Goal: Information Seeking & Learning: Find specific page/section

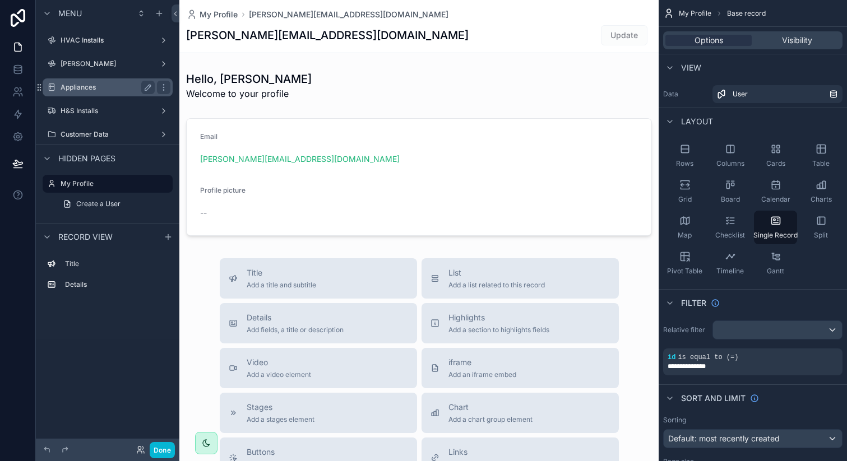
click at [74, 89] on label "Appliances" at bounding box center [106, 87] width 90 height 9
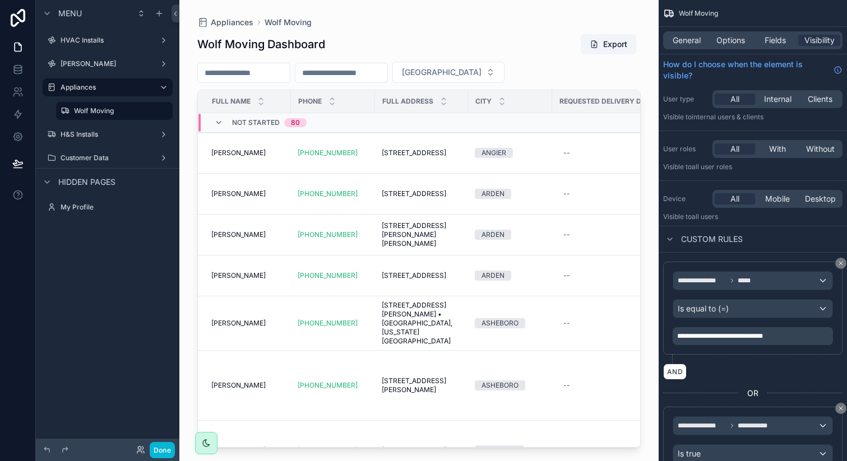
click at [514, 76] on div "scrollable content" at bounding box center [418, 224] width 479 height 448
click at [262, 72] on input "scrollable content" at bounding box center [244, 73] width 92 height 16
type input "*"
type input "**"
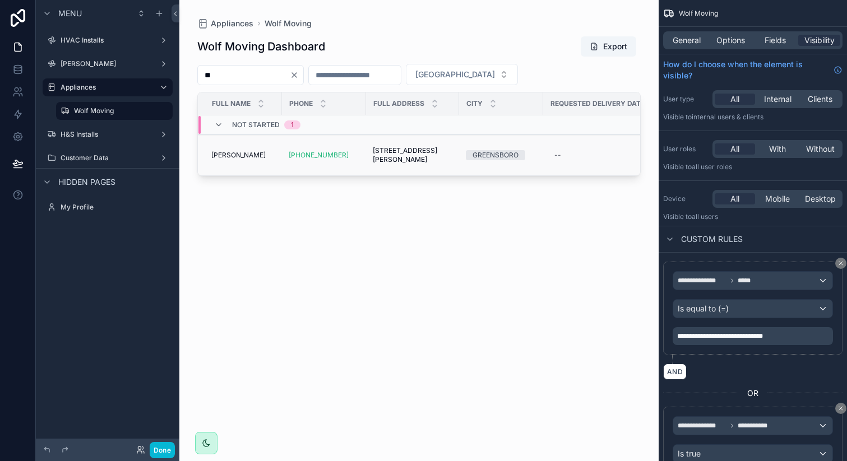
click at [256, 157] on span "[PERSON_NAME]" at bounding box center [238, 155] width 54 height 9
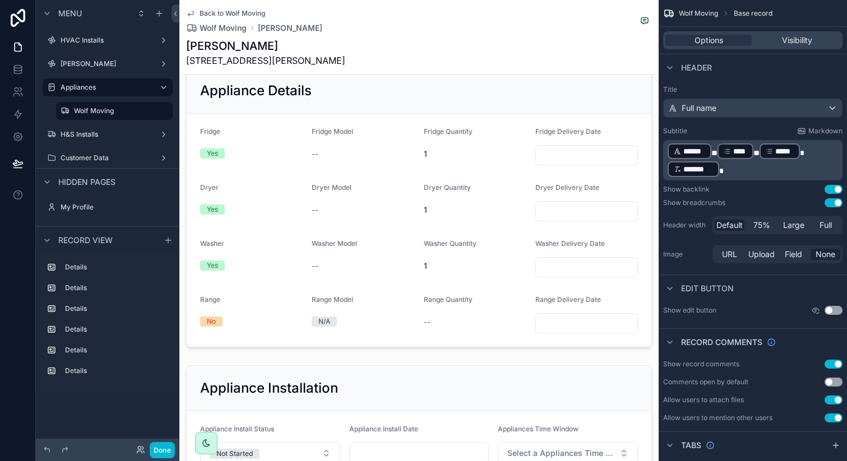
scroll to position [392, 0]
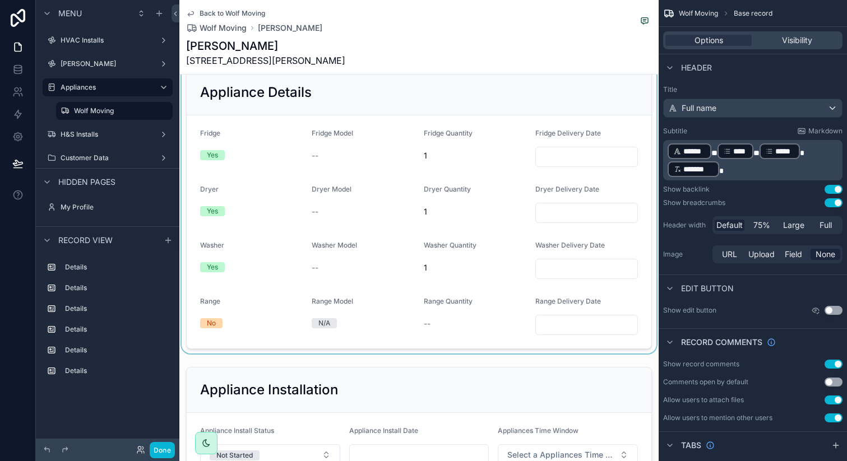
click at [328, 171] on div "scrollable content" at bounding box center [418, 209] width 479 height 289
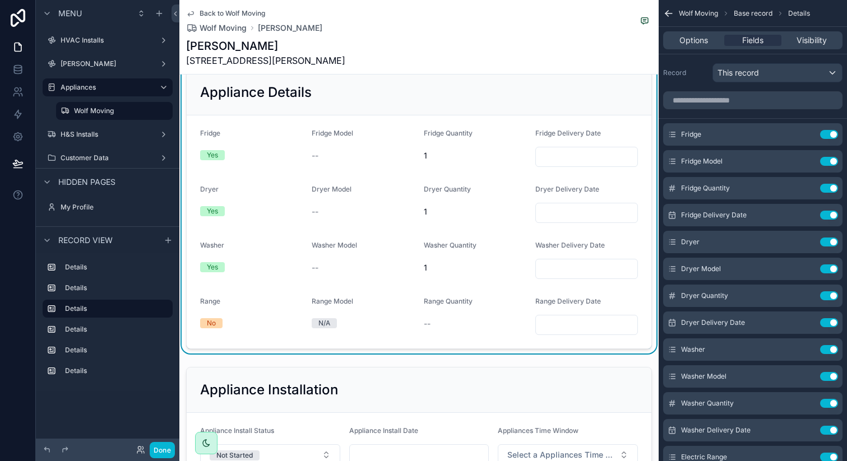
click at [328, 171] on form "Fridge Yes Fridge Model -- Fridge Quantity 1 Fridge Delivery Date Dryer Yes Dry…" at bounding box center [419, 231] width 465 height 233
click at [686, 40] on span "Options" at bounding box center [693, 40] width 29 height 11
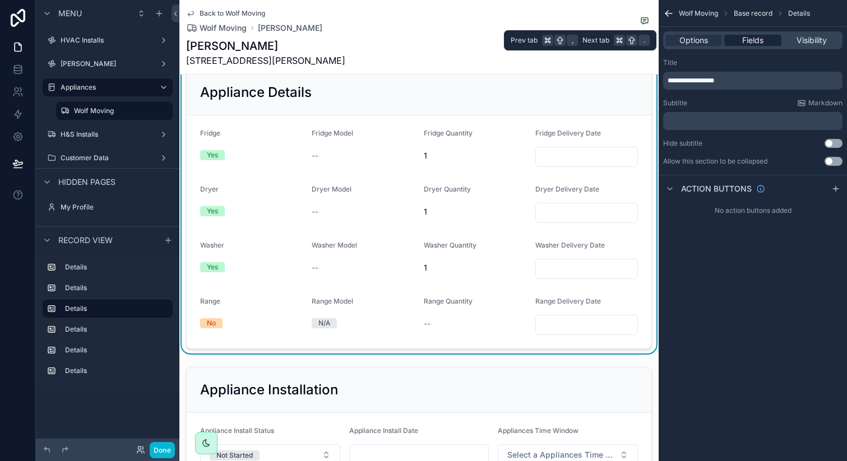
click at [750, 38] on span "Fields" at bounding box center [752, 40] width 21 height 11
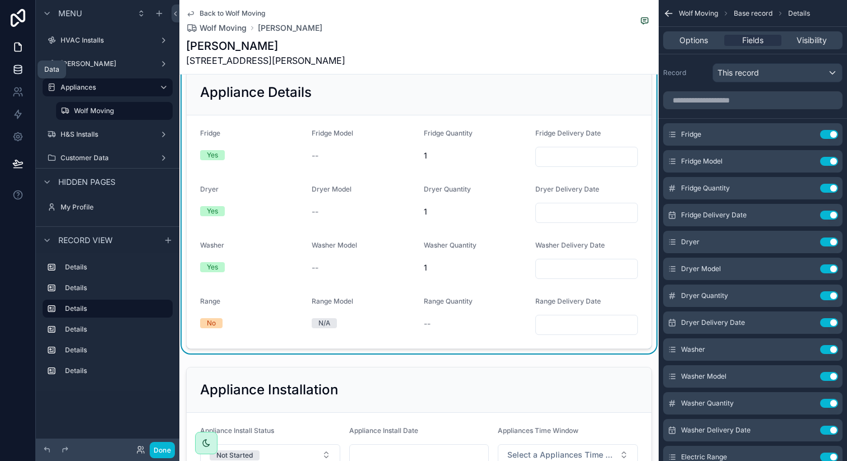
click at [19, 71] on icon at bounding box center [17, 69] width 7 height 4
click at [338, 154] on div "--" at bounding box center [363, 155] width 103 height 11
click at [804, 163] on icon "scrollable content" at bounding box center [806, 161] width 9 height 9
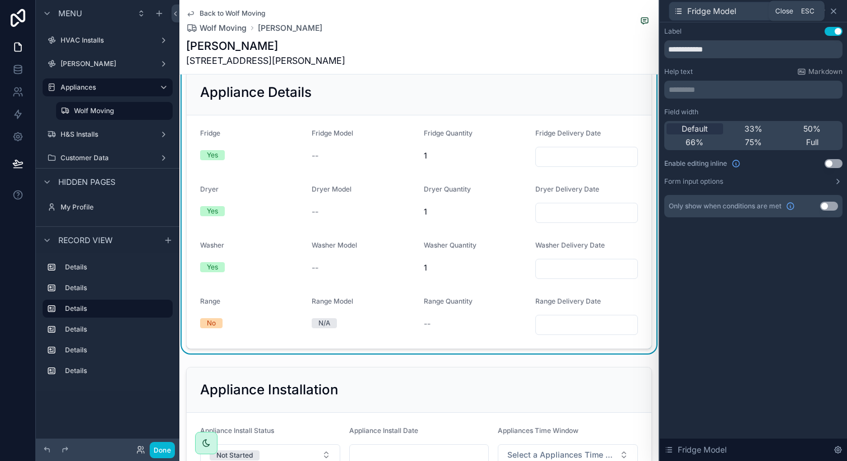
click at [833, 11] on icon at bounding box center [833, 11] width 4 height 4
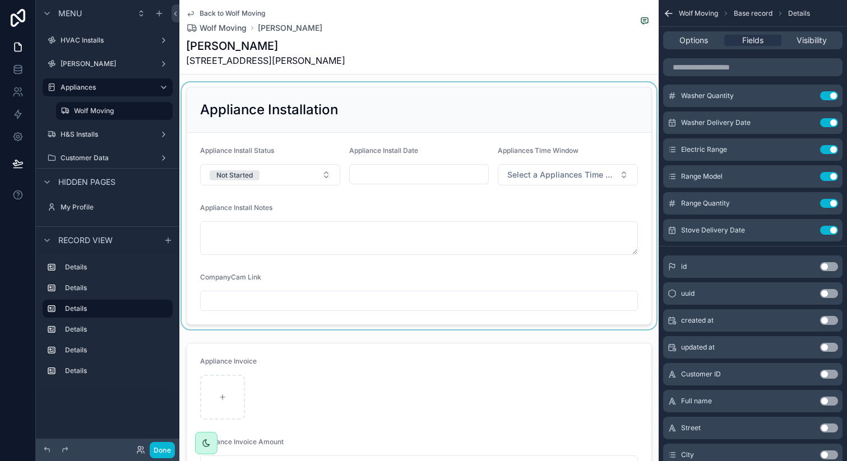
scroll to position [435, 0]
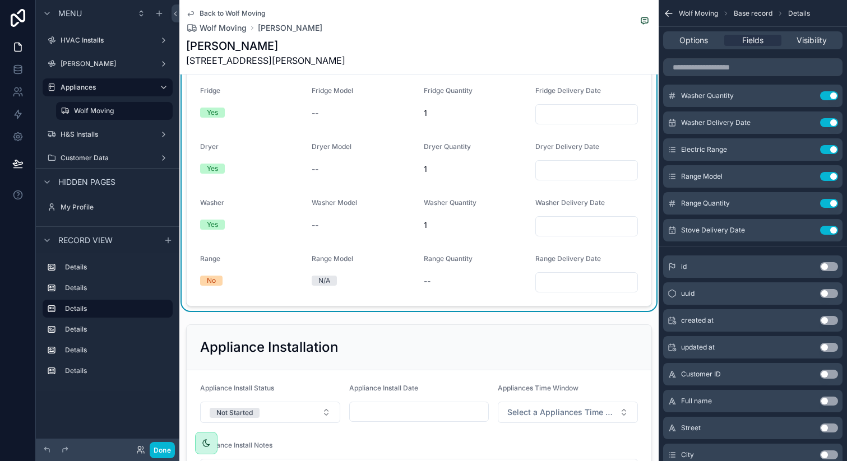
click at [330, 202] on span "Washer Model" at bounding box center [334, 202] width 45 height 8
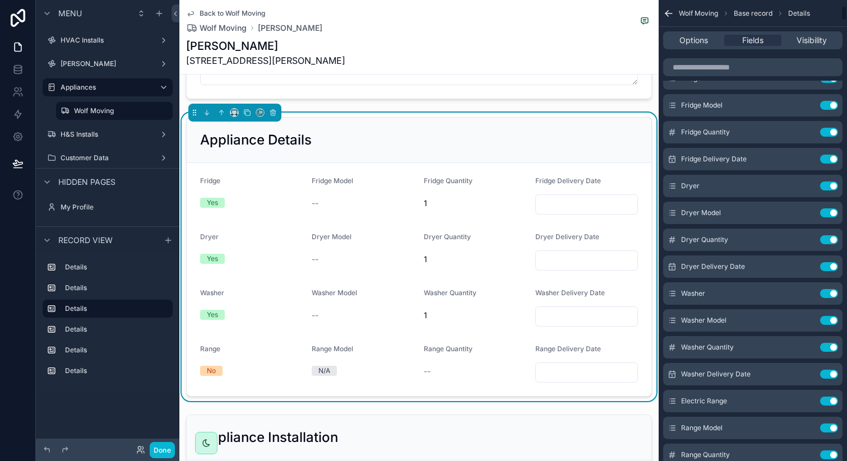
scroll to position [0, 0]
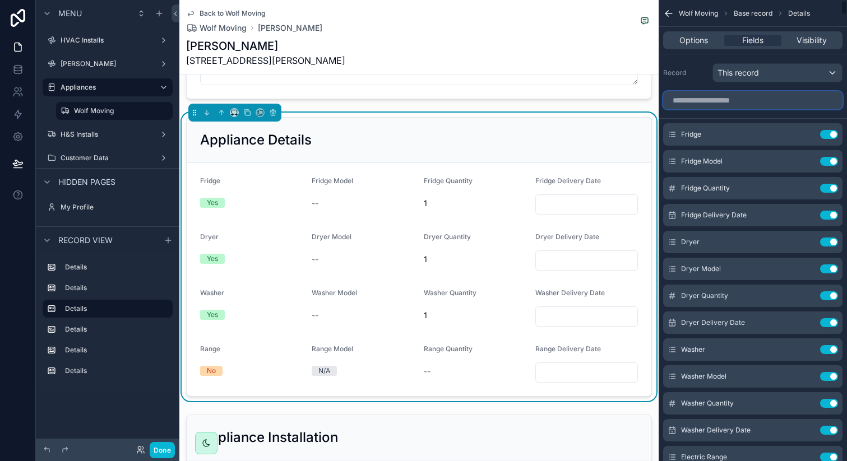
click at [757, 100] on input "scrollable content" at bounding box center [752, 100] width 179 height 18
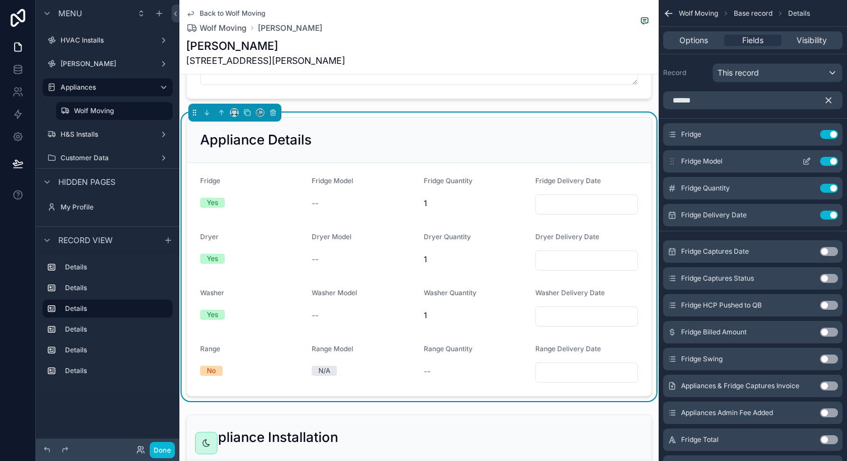
click at [828, 159] on button "Use setting" at bounding box center [829, 161] width 18 height 9
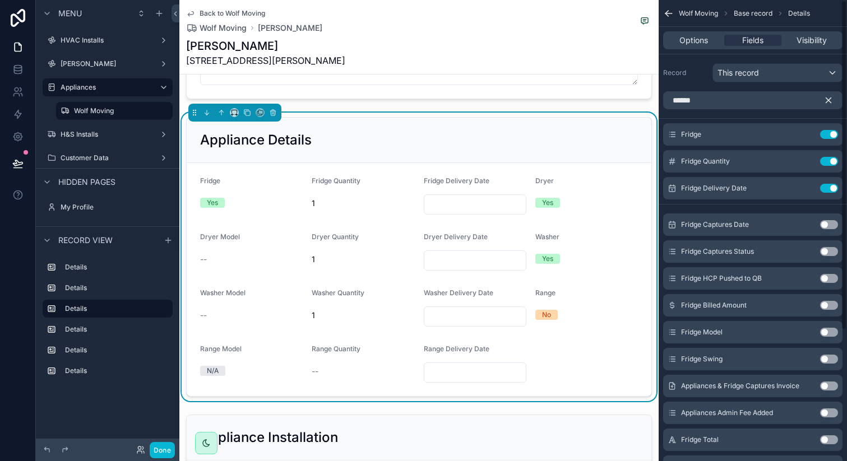
click at [828, 159] on button "Use setting" at bounding box center [829, 161] width 18 height 9
type input "**"
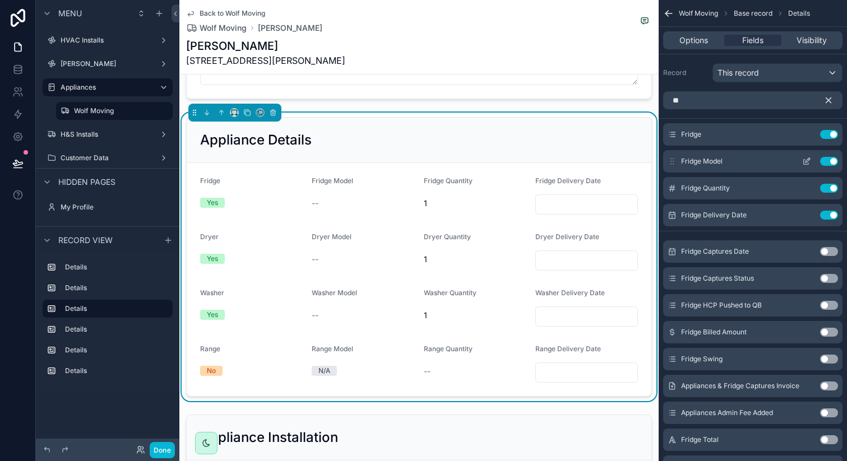
click at [802, 161] on icon "scrollable content" at bounding box center [806, 161] width 9 height 9
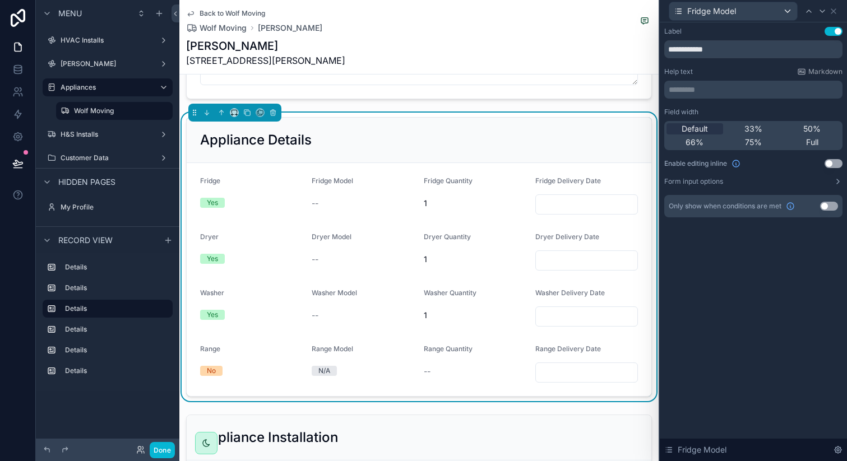
click at [838, 15] on div "Fridge Model" at bounding box center [753, 11] width 178 height 22
click at [838, 8] on div "Fridge Model" at bounding box center [753, 11] width 178 height 22
click at [835, 11] on icon at bounding box center [833, 11] width 9 height 9
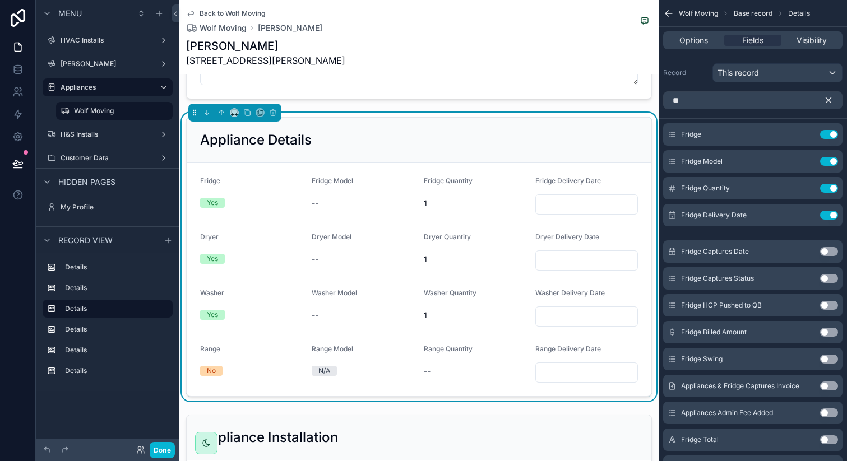
click at [401, 35] on div "Back to Wolf Moving Wolf Moving [PERSON_NAME] [PERSON_NAME] [STREET_ADDRESS][PE…" at bounding box center [419, 37] width 466 height 74
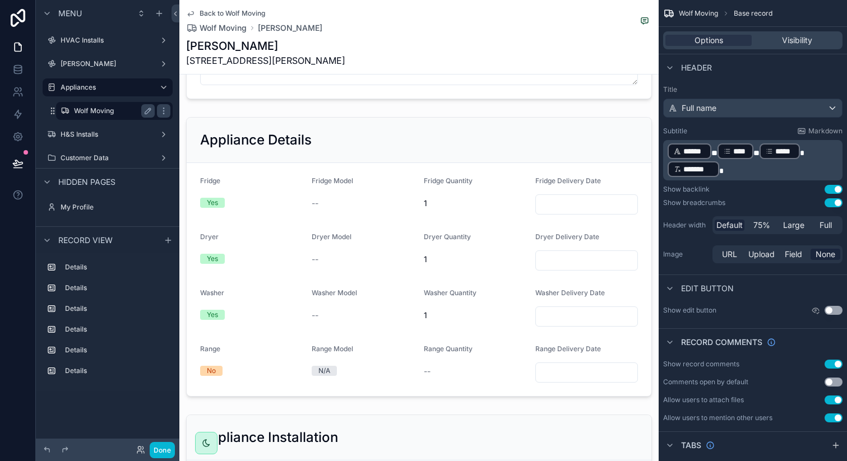
click at [100, 113] on label "Wolf Moving" at bounding box center [112, 110] width 76 height 9
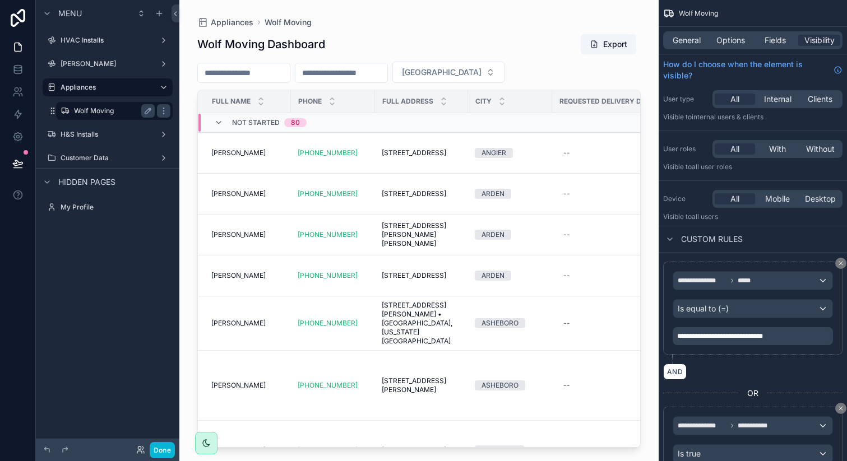
click at [100, 113] on label "Wolf Moving" at bounding box center [112, 110] width 76 height 9
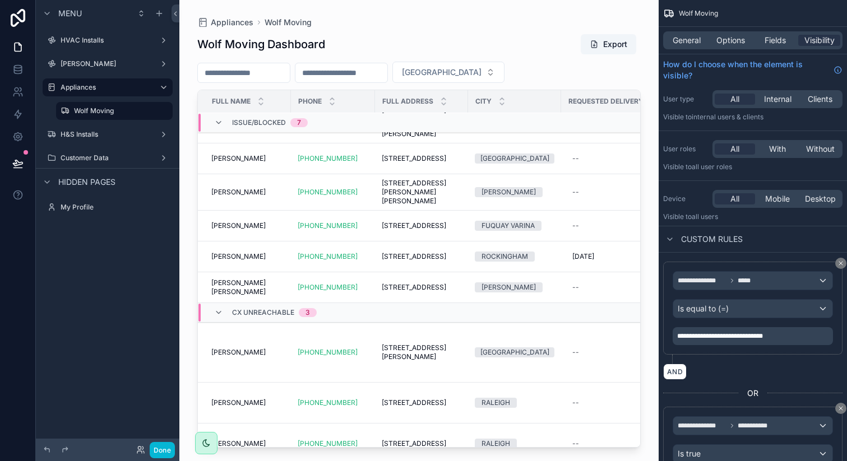
scroll to position [4826, 0]
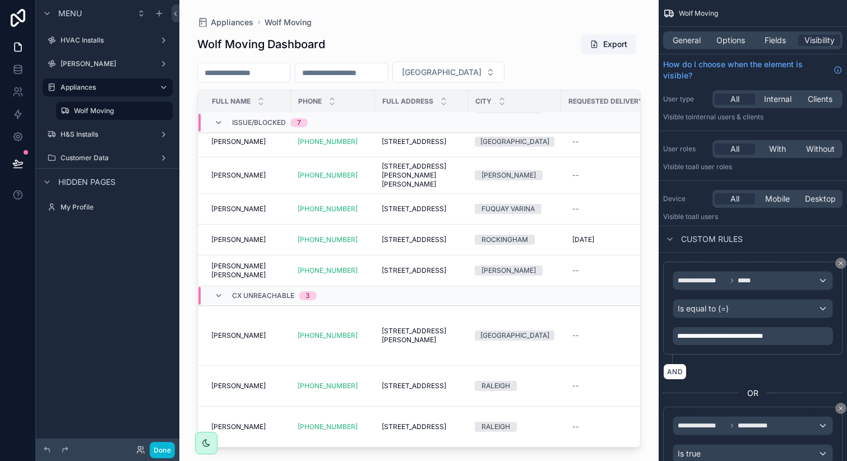
click at [369, 225] on td "[PHONE_NUMBER]" at bounding box center [333, 240] width 84 height 31
click at [277, 205] on div "[PERSON_NAME] [PERSON_NAME] [PERSON_NAME]" at bounding box center [247, 209] width 73 height 9
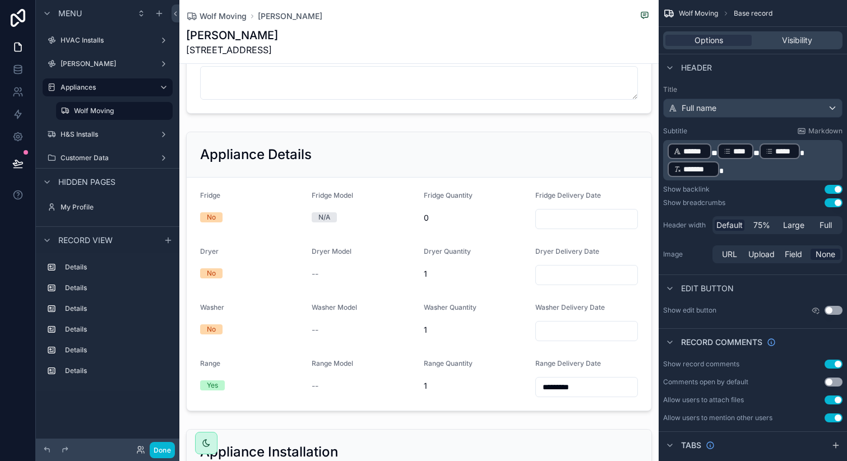
scroll to position [319, 0]
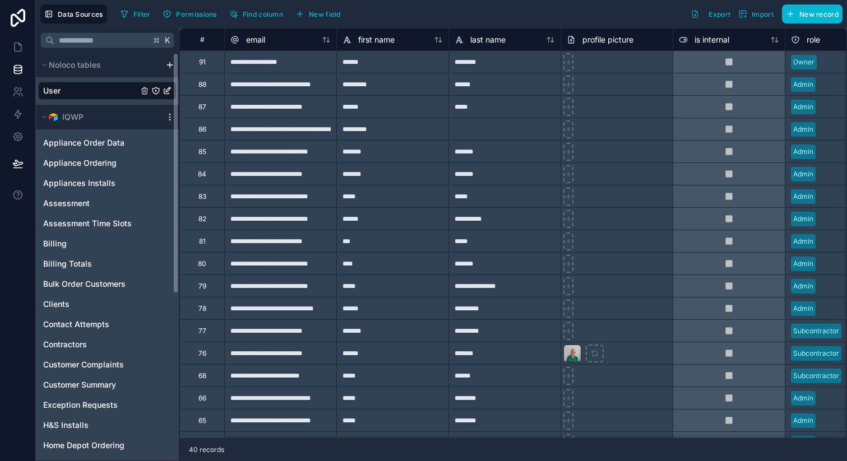
click at [168, 120] on icon "scrollable content" at bounding box center [169, 117] width 9 height 9
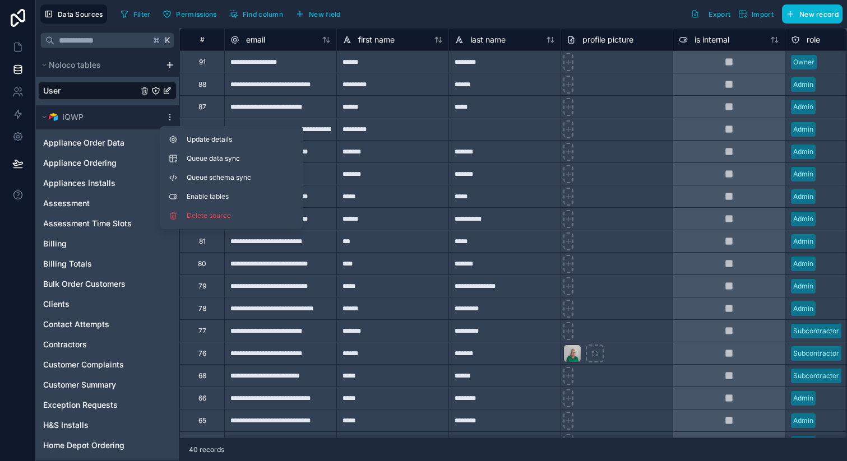
click at [479, 9] on div "Filter Permissions Find column New field Export Import New record" at bounding box center [479, 13] width 726 height 19
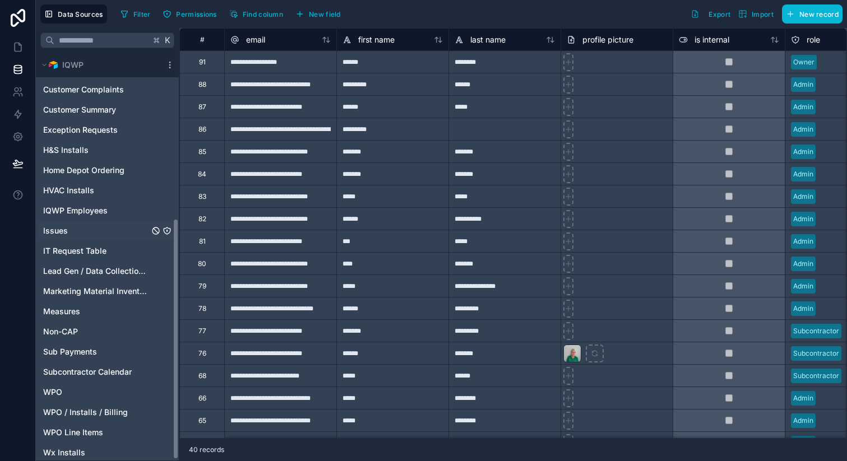
scroll to position [281, 0]
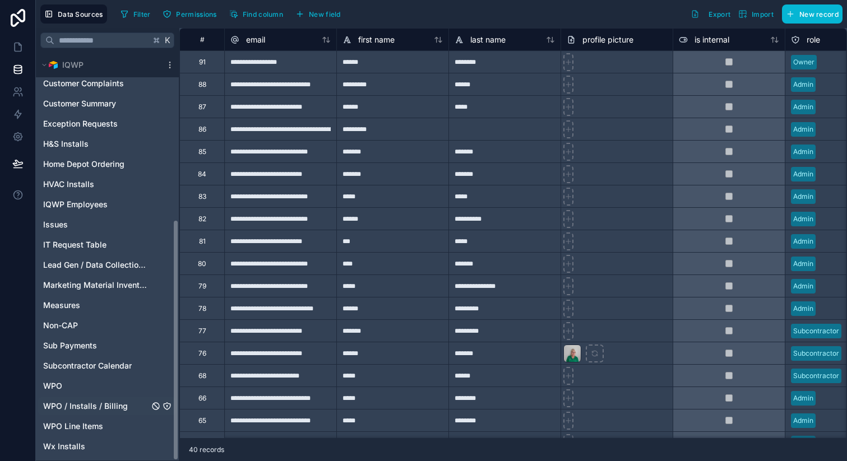
click at [87, 413] on div "WPO / Installs / Billing" at bounding box center [107, 406] width 138 height 18
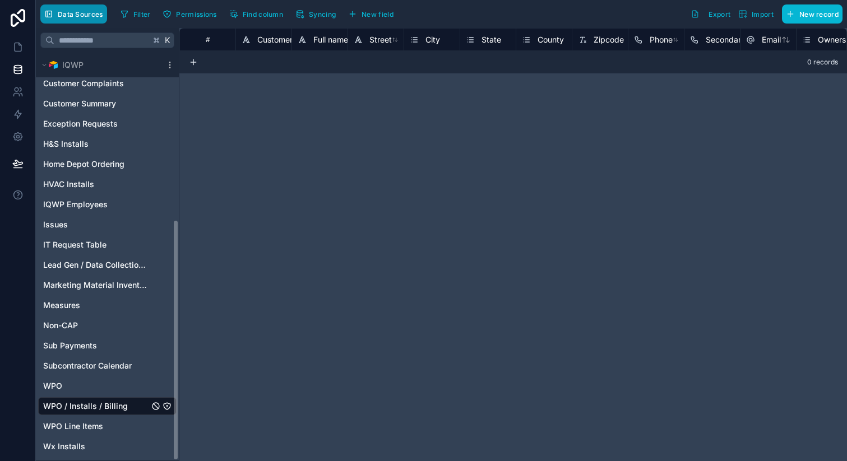
click at [96, 16] on span "Data Sources" at bounding box center [80, 14] width 45 height 8
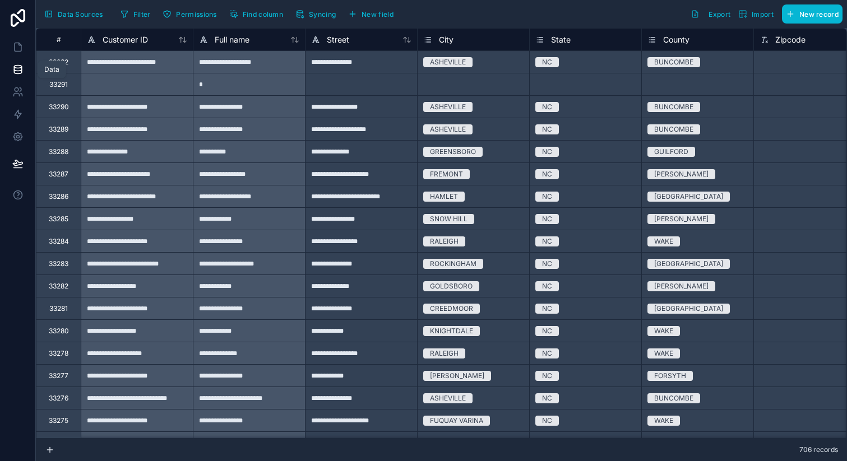
click at [18, 78] on link at bounding box center [17, 69] width 35 height 22
click at [328, 12] on span "Syncing" at bounding box center [322, 14] width 27 height 8
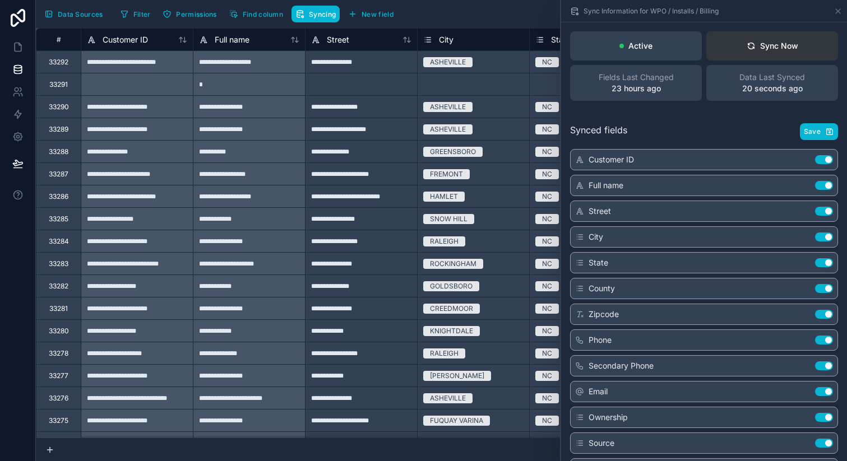
click at [757, 55] on button "Sync Now" at bounding box center [772, 45] width 132 height 29
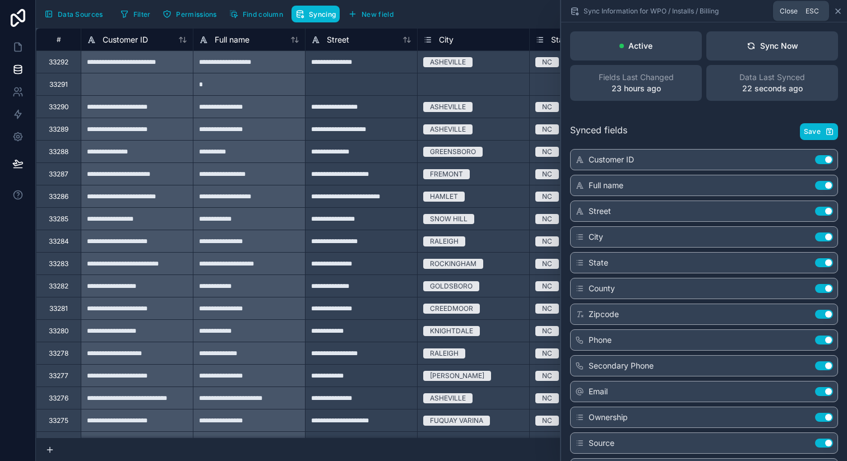
click at [839, 10] on icon at bounding box center [837, 11] width 9 height 9
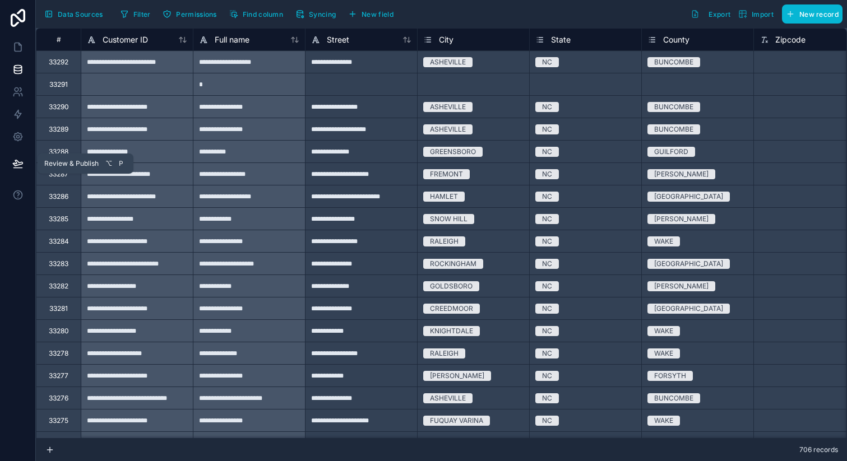
click at [22, 166] on icon at bounding box center [17, 163] width 11 height 11
click at [21, 43] on icon at bounding box center [17, 46] width 11 height 11
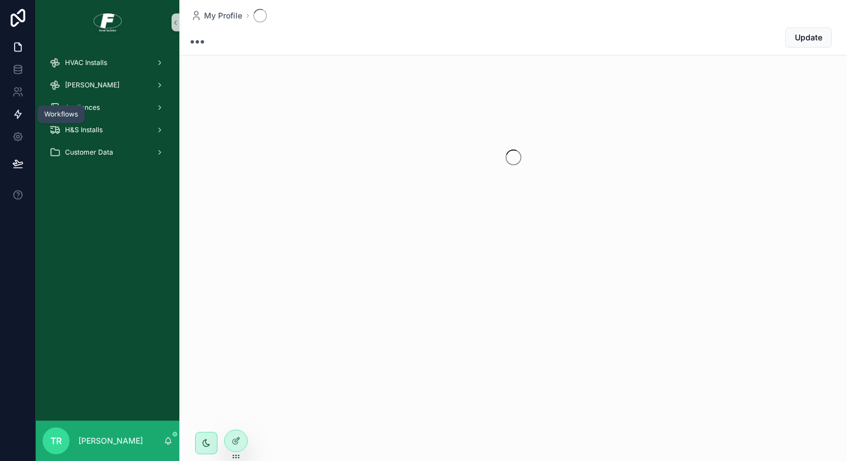
click at [23, 111] on icon at bounding box center [17, 114] width 11 height 11
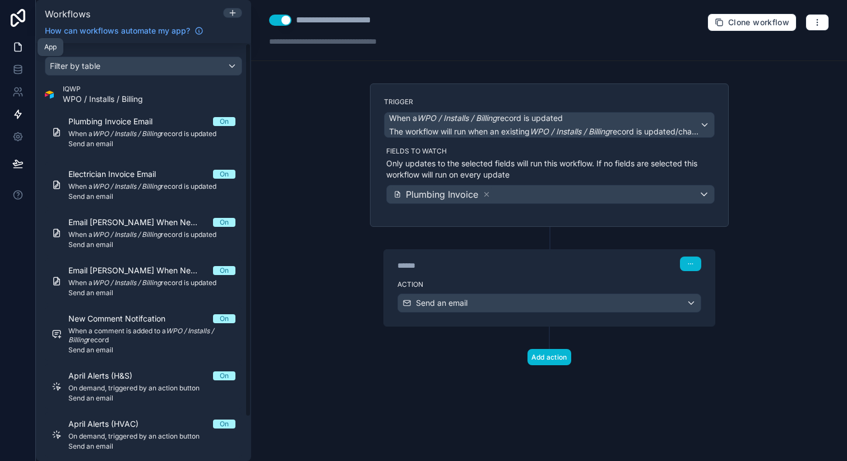
click at [22, 45] on icon at bounding box center [17, 46] width 11 height 11
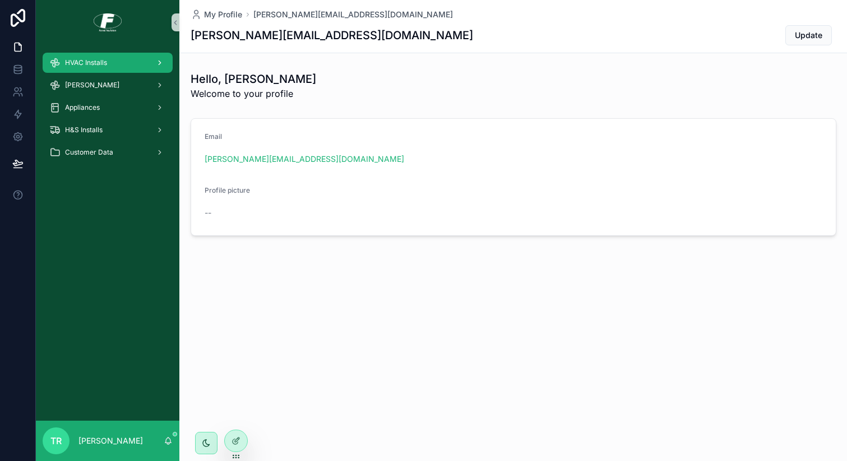
click at [93, 59] on span "HVAC Installs" at bounding box center [86, 62] width 42 height 9
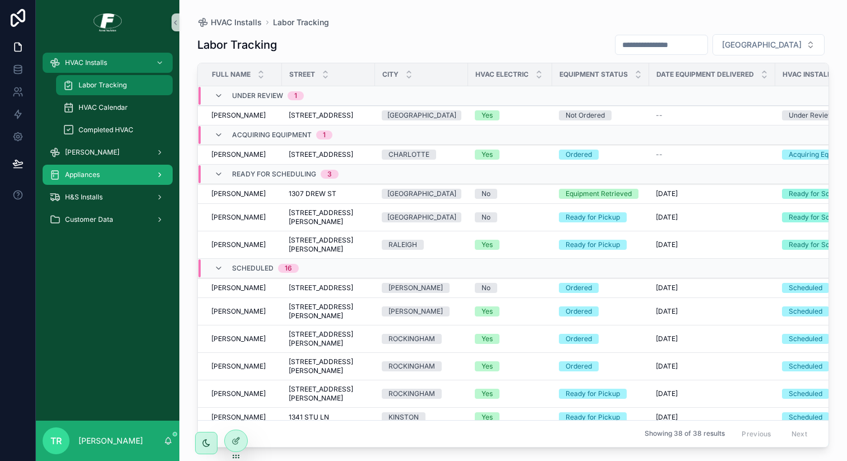
click at [92, 174] on span "Appliances" at bounding box center [82, 174] width 35 height 9
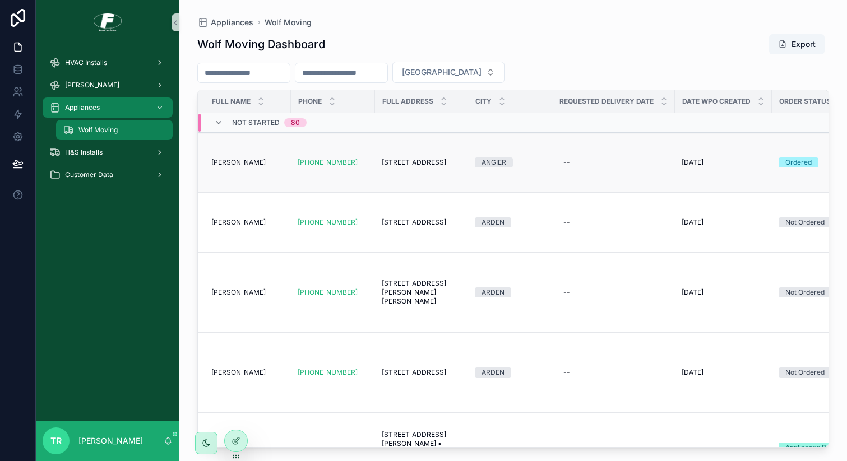
click at [294, 188] on td "[PHONE_NUMBER]" at bounding box center [333, 163] width 84 height 60
click at [319, 165] on link "[PHONE_NUMBER]" at bounding box center [328, 162] width 60 height 9
click at [232, 161] on span "[PERSON_NAME]" at bounding box center [238, 162] width 54 height 9
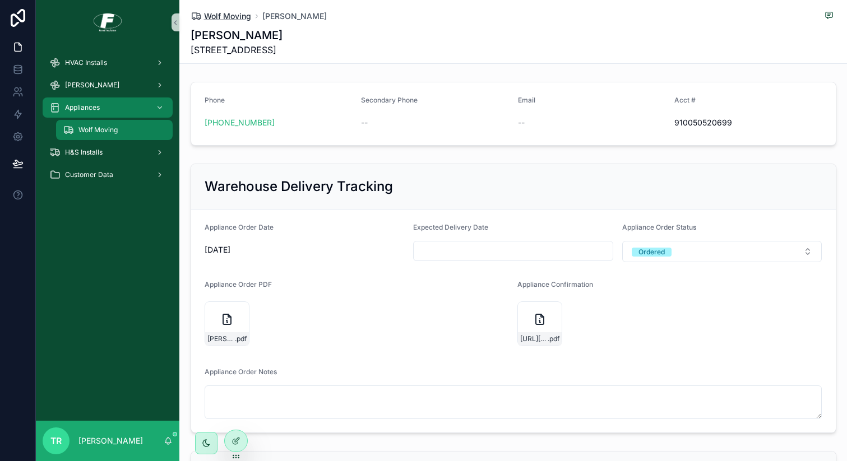
click at [233, 20] on span "Wolf Moving" at bounding box center [227, 16] width 47 height 11
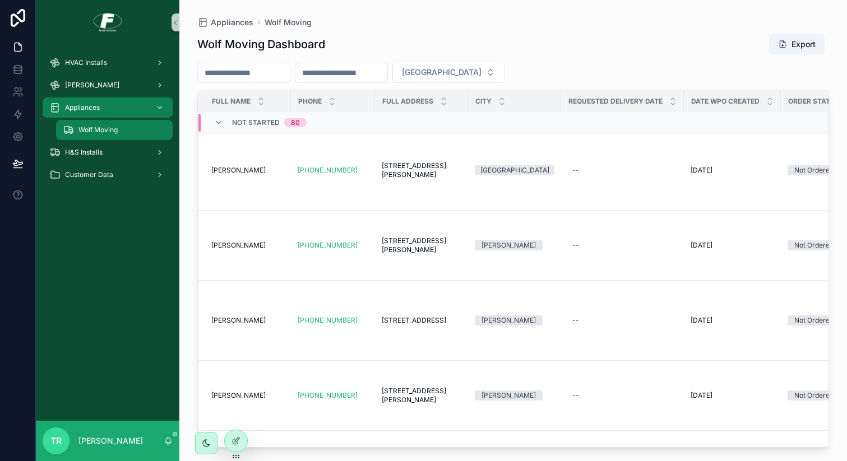
scroll to position [2296, 0]
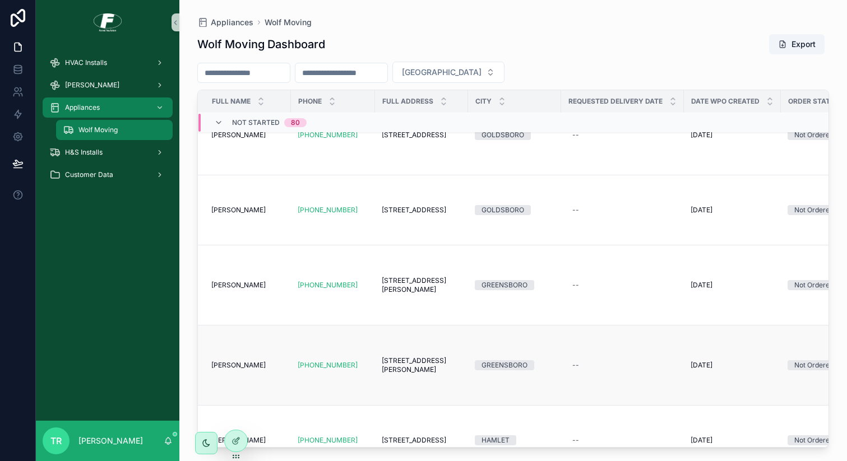
click at [239, 359] on td "[PERSON_NAME] [PERSON_NAME]" at bounding box center [244, 366] width 93 height 80
click at [236, 366] on span "[PERSON_NAME]" at bounding box center [238, 365] width 54 height 9
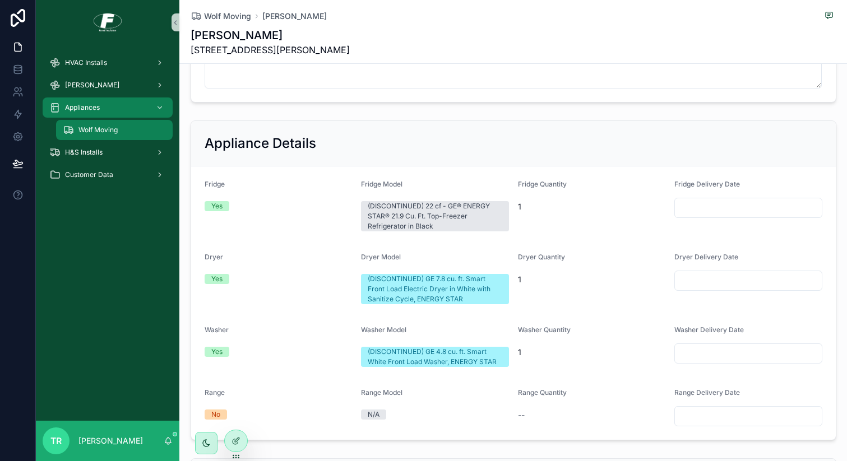
scroll to position [323, 0]
